Goal: Use online tool/utility: Utilize a website feature to perform a specific function

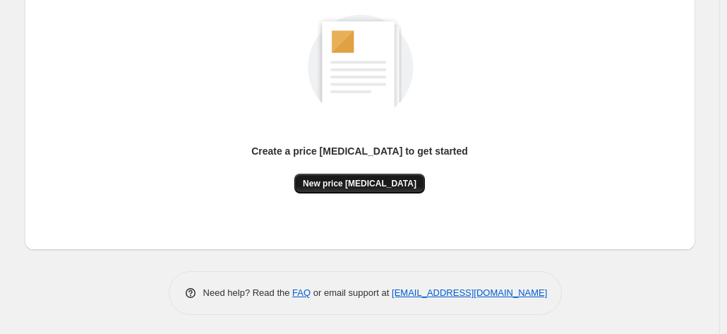
scroll to position [194, 0]
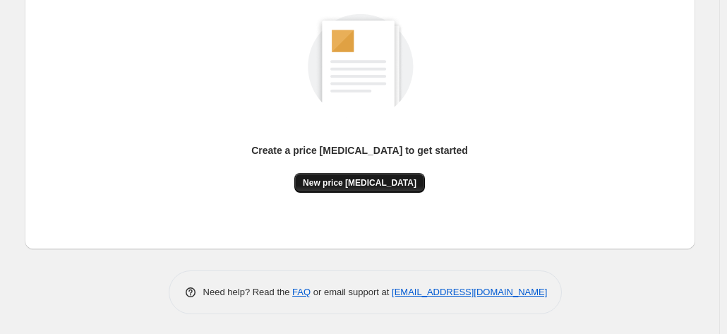
click at [345, 177] on span "New price [MEDICAL_DATA]" at bounding box center [360, 182] width 114 height 11
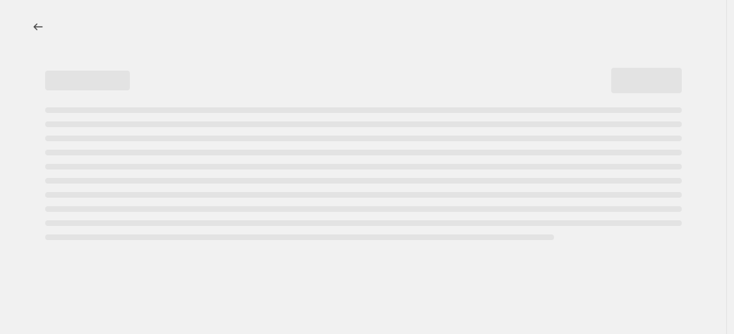
select select "percentage"
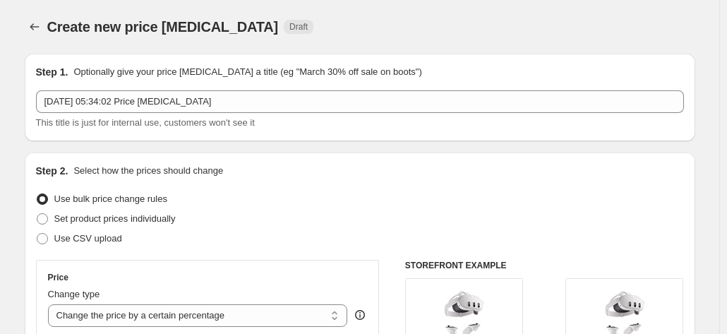
scroll to position [282, 0]
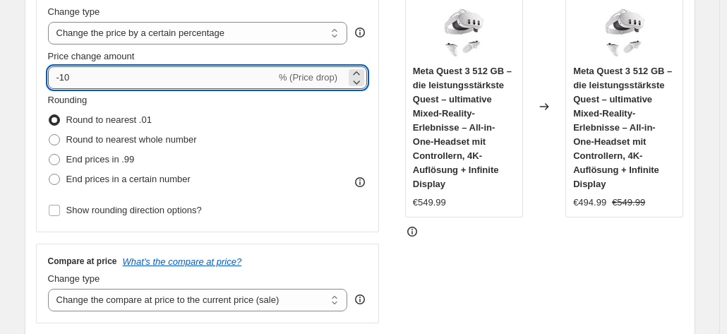
click at [111, 83] on input "-10" at bounding box center [162, 77] width 228 height 23
type input "-1"
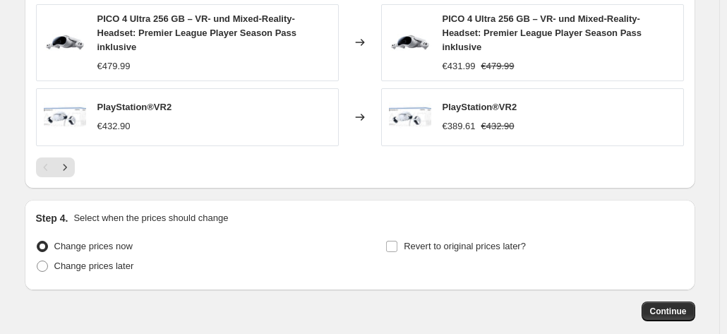
scroll to position [1161, 0]
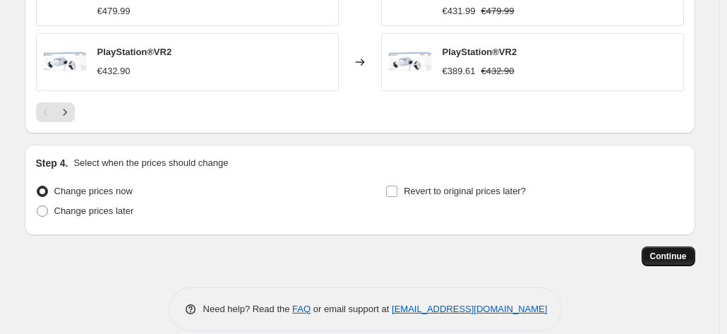
type input "-35"
click at [657, 250] on span "Continue" at bounding box center [668, 255] width 37 height 11
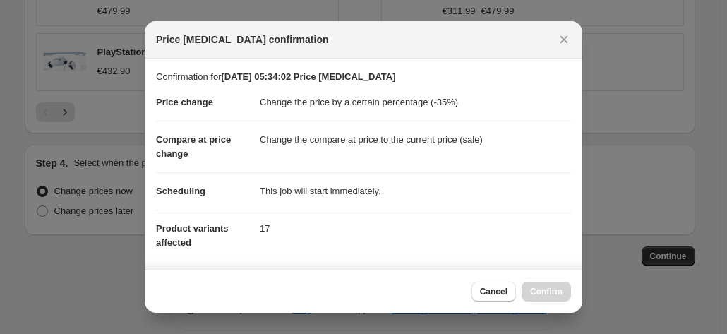
scroll to position [257, 0]
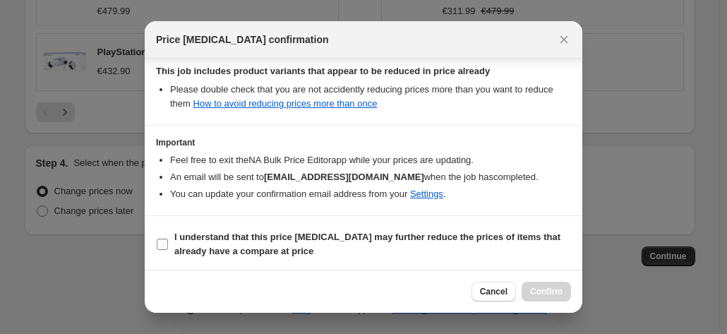
click at [226, 236] on b "I understand that this price [MEDICAL_DATA] may further reduce the prices of it…" at bounding box center [367, 243] width 386 height 25
click at [168, 238] on input "I understand that this price [MEDICAL_DATA] may further reduce the prices of it…" at bounding box center [162, 243] width 11 height 11
checkbox input "true"
click at [550, 285] on button "Confirm" at bounding box center [545, 291] width 49 height 20
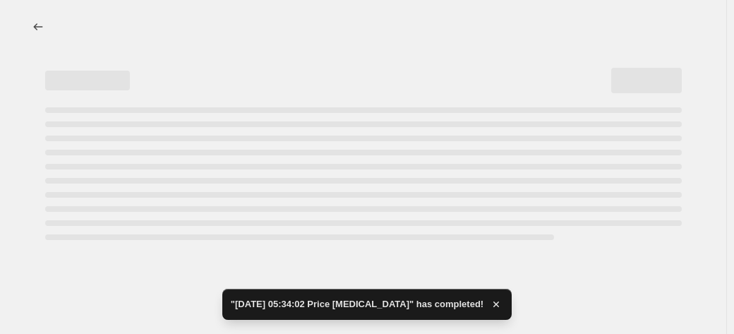
select select "percentage"
